Goal: Transaction & Acquisition: Purchase product/service

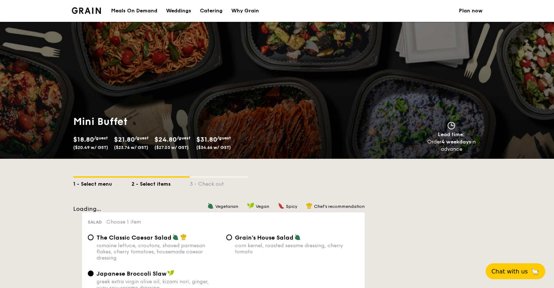
click at [106, 185] on div "1 - Select menu" at bounding box center [102, 183] width 58 height 10
select select
click at [213, 9] on div "Catering" at bounding box center [211, 11] width 23 height 22
select select
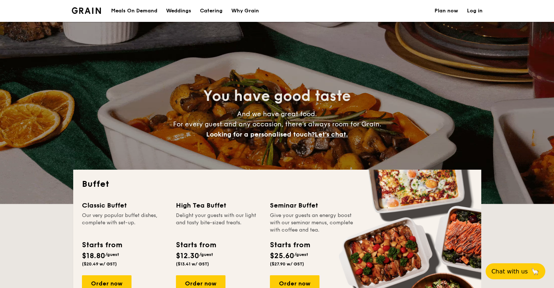
click at [82, 10] on img at bounding box center [87, 10] width 30 height 7
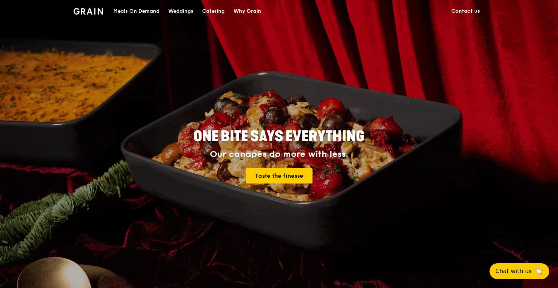
click at [215, 11] on div "Catering" at bounding box center [213, 11] width 23 height 22
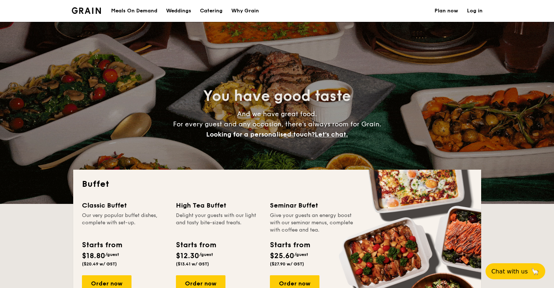
select select
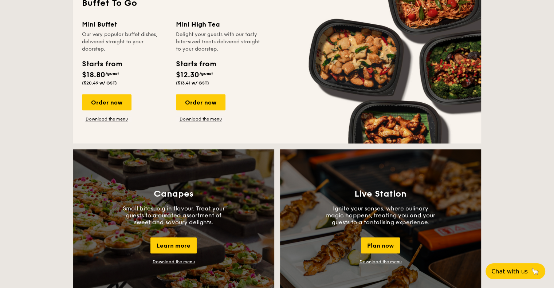
scroll to position [437, 0]
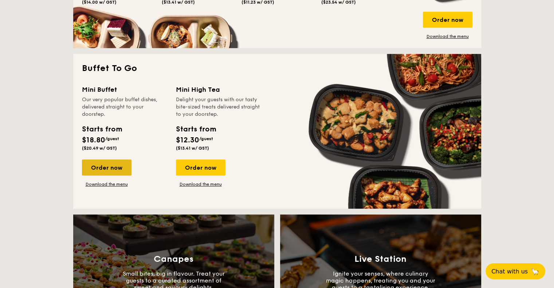
click at [112, 168] on div "Order now" at bounding box center [107, 168] width 50 height 16
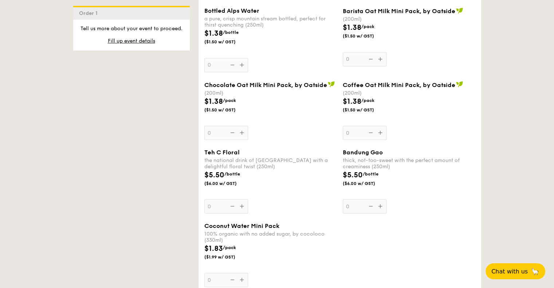
scroll to position [1348, 0]
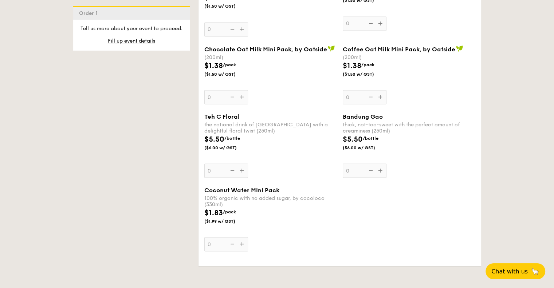
drag, startPoint x: 462, startPoint y: 74, endPoint x: 478, endPoint y: 155, distance: 83.2
click at [478, 155] on div "$5.50 /bottle ($6.00 w/ GST)" at bounding box center [409, 146] width 138 height 25
click at [386, 164] on input "0" at bounding box center [365, 171] width 44 height 14
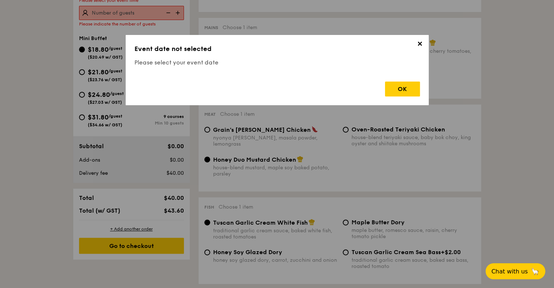
scroll to position [195, 0]
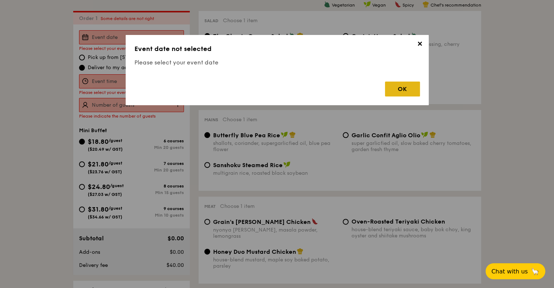
click at [391, 86] on div "OK" at bounding box center [402, 89] width 35 height 15
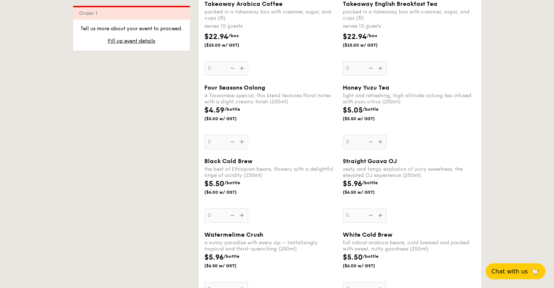
scroll to position [1147, 0]
